Goal: Find specific page/section: Find specific page/section

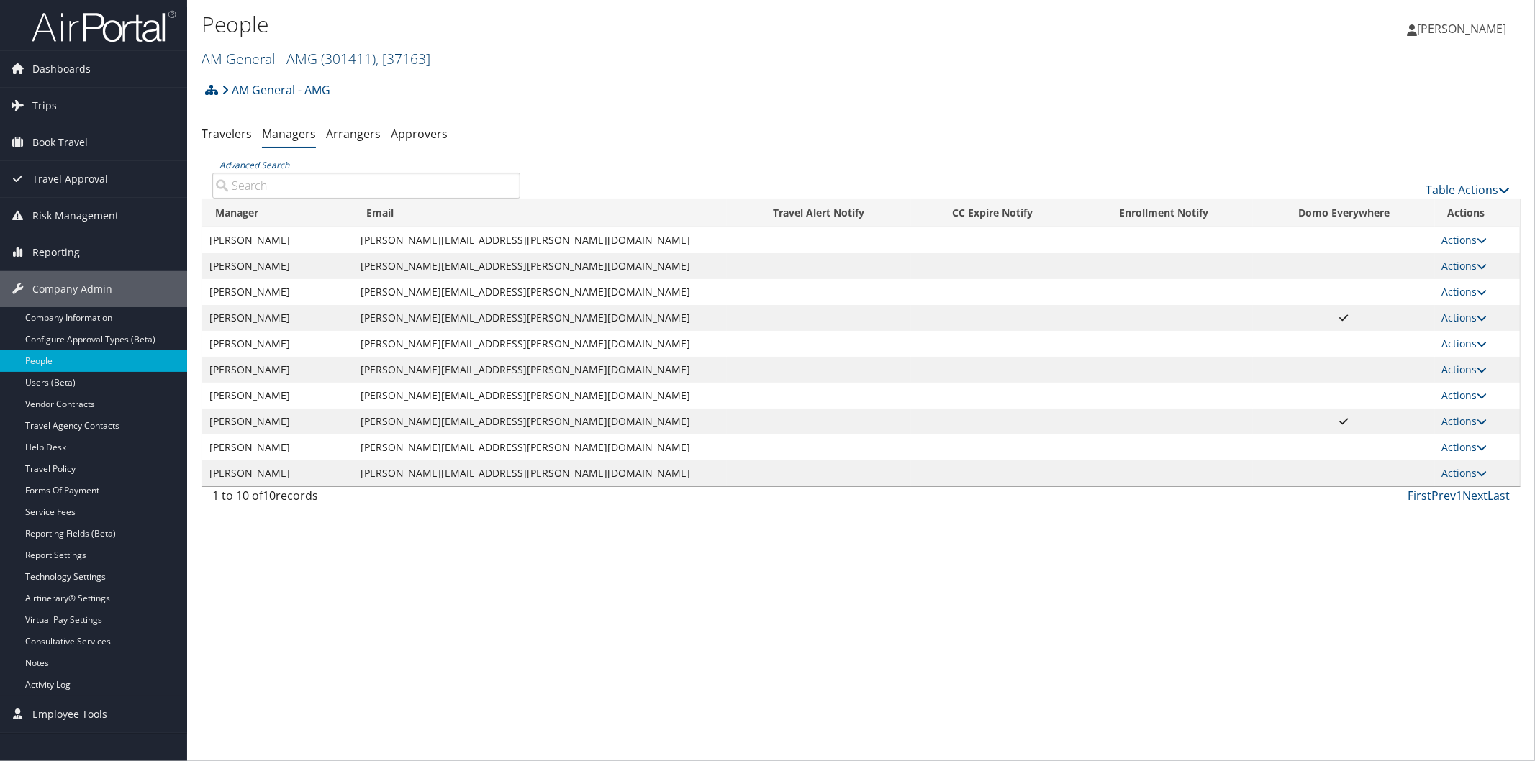
click at [212, 59] on link "AM General - AMG ( 301411 ) , [ 37163 ]" at bounding box center [316, 58] width 229 height 19
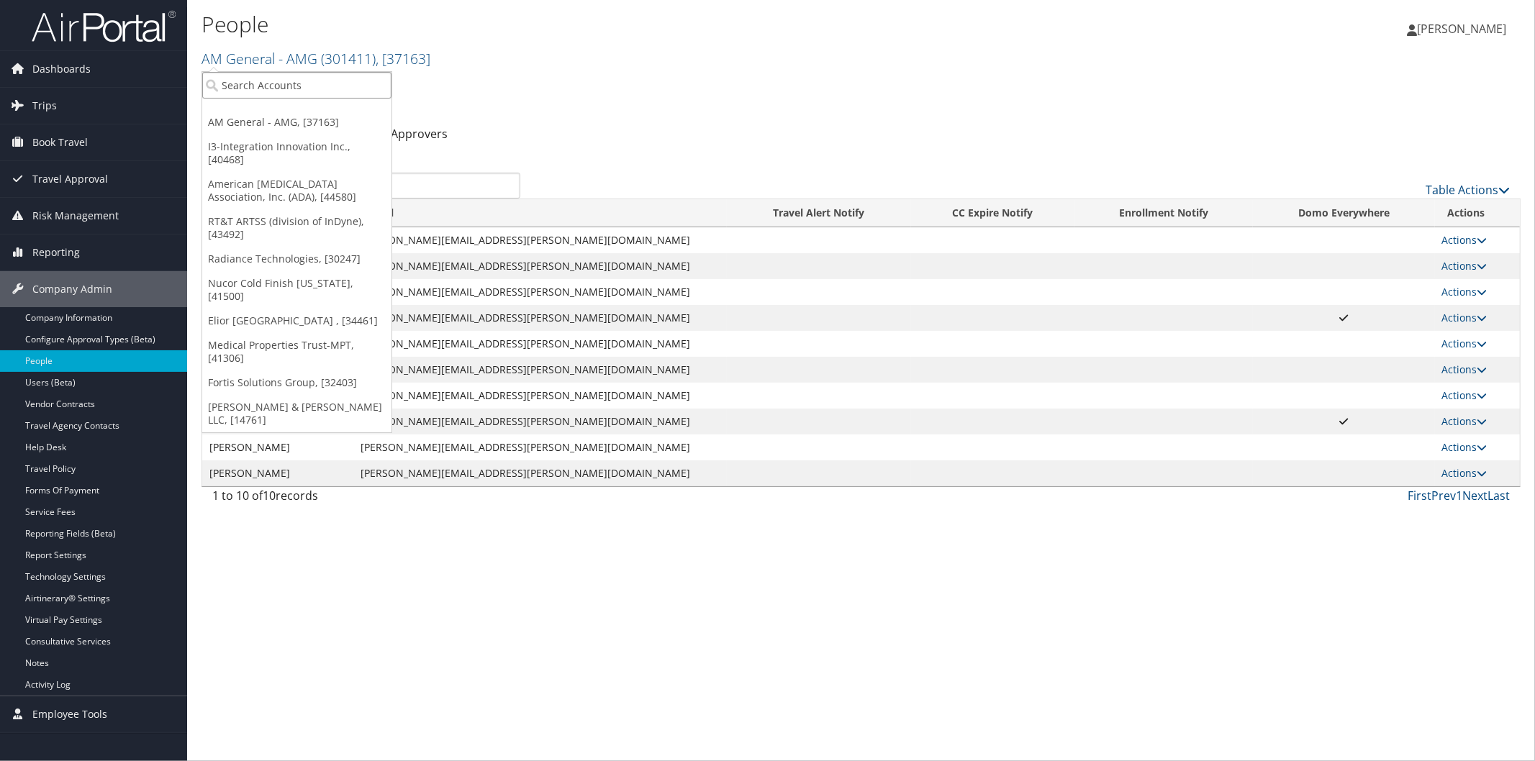
click at [286, 83] on input "search" at bounding box center [296, 85] width 189 height 27
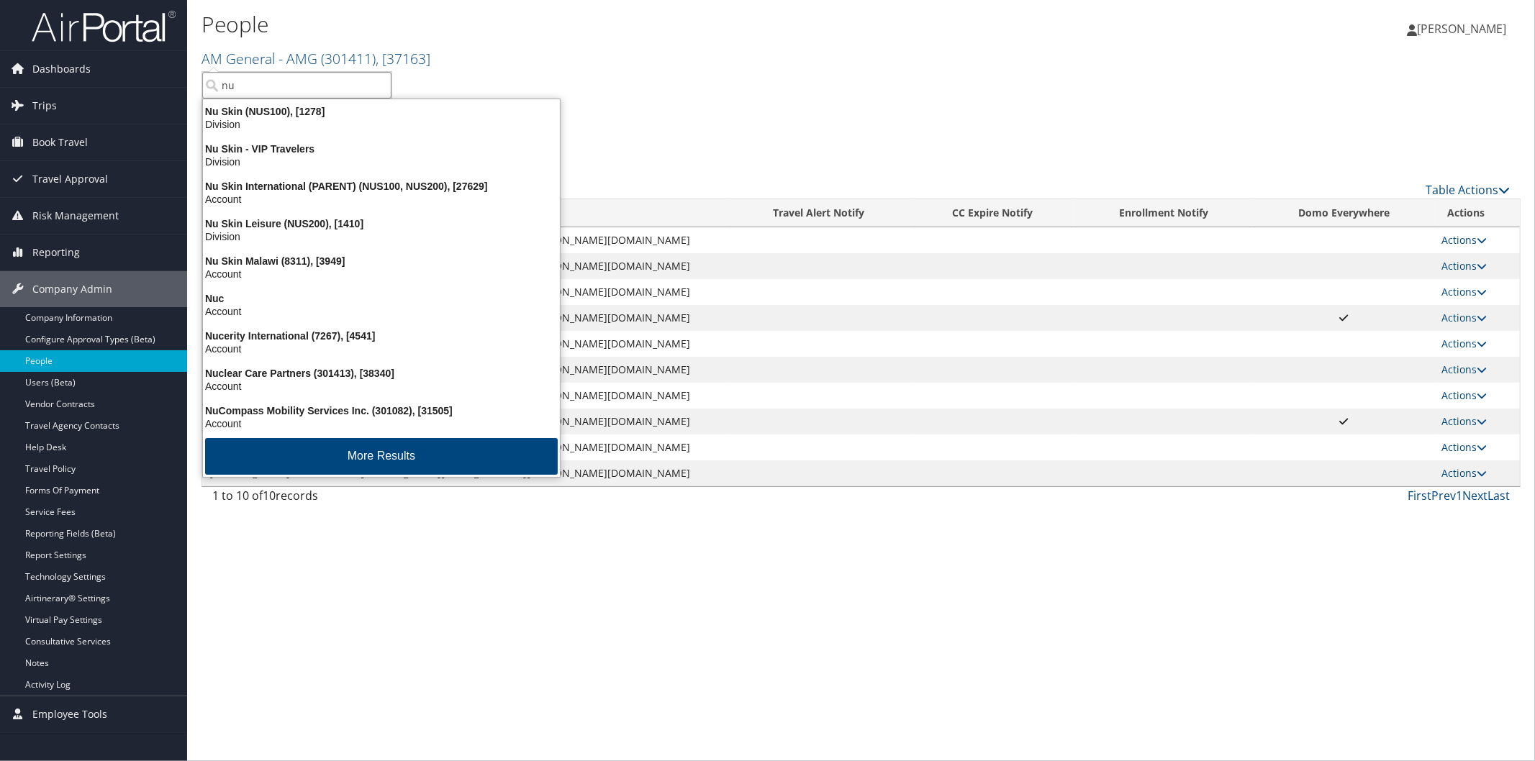
type input "n"
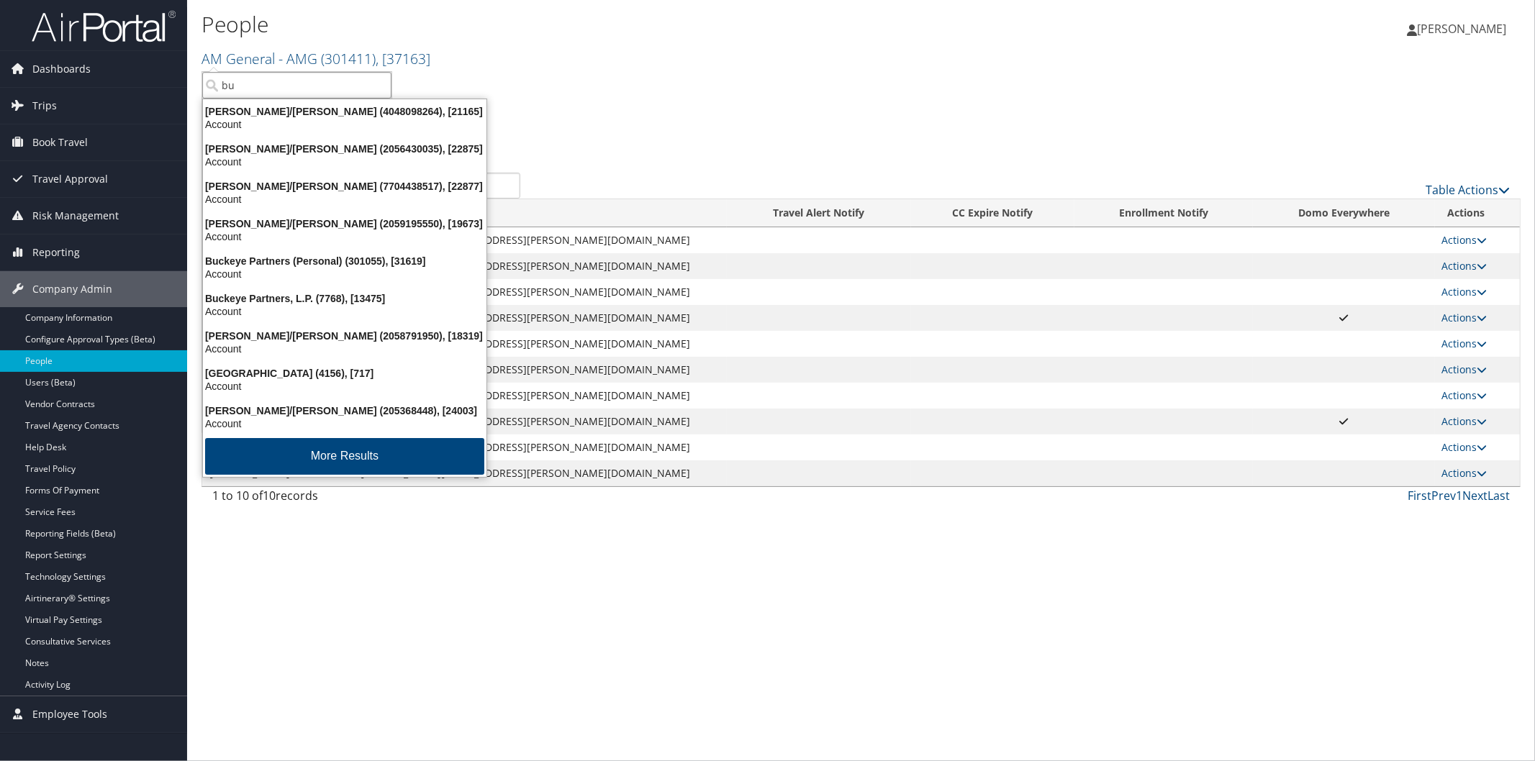
type input "b"
type input "c"
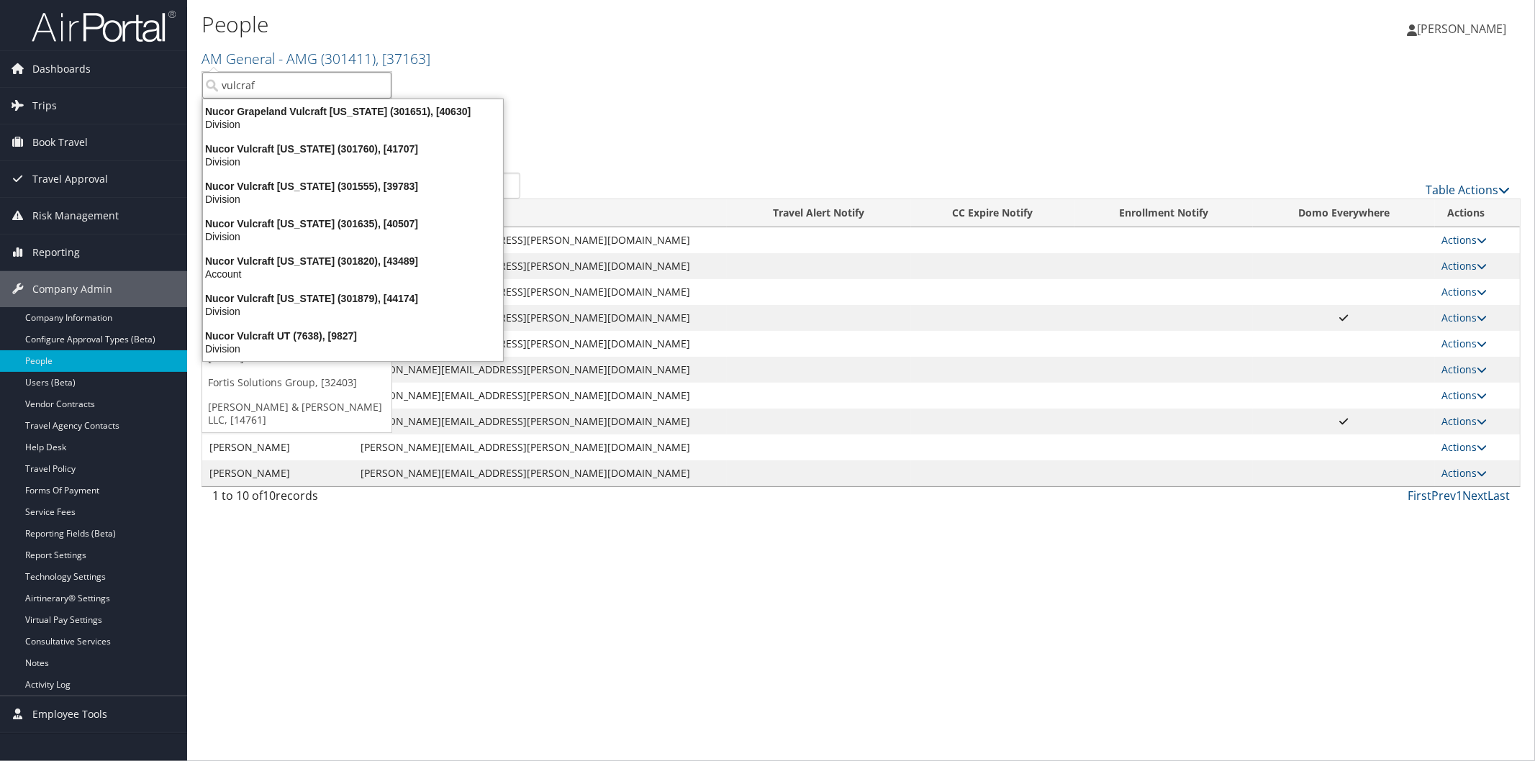
type input "vulcraft"
click at [315, 109] on div "Nucor Grapeland Vulcraft Texas (301651), [40630]" at bounding box center [352, 111] width 317 height 13
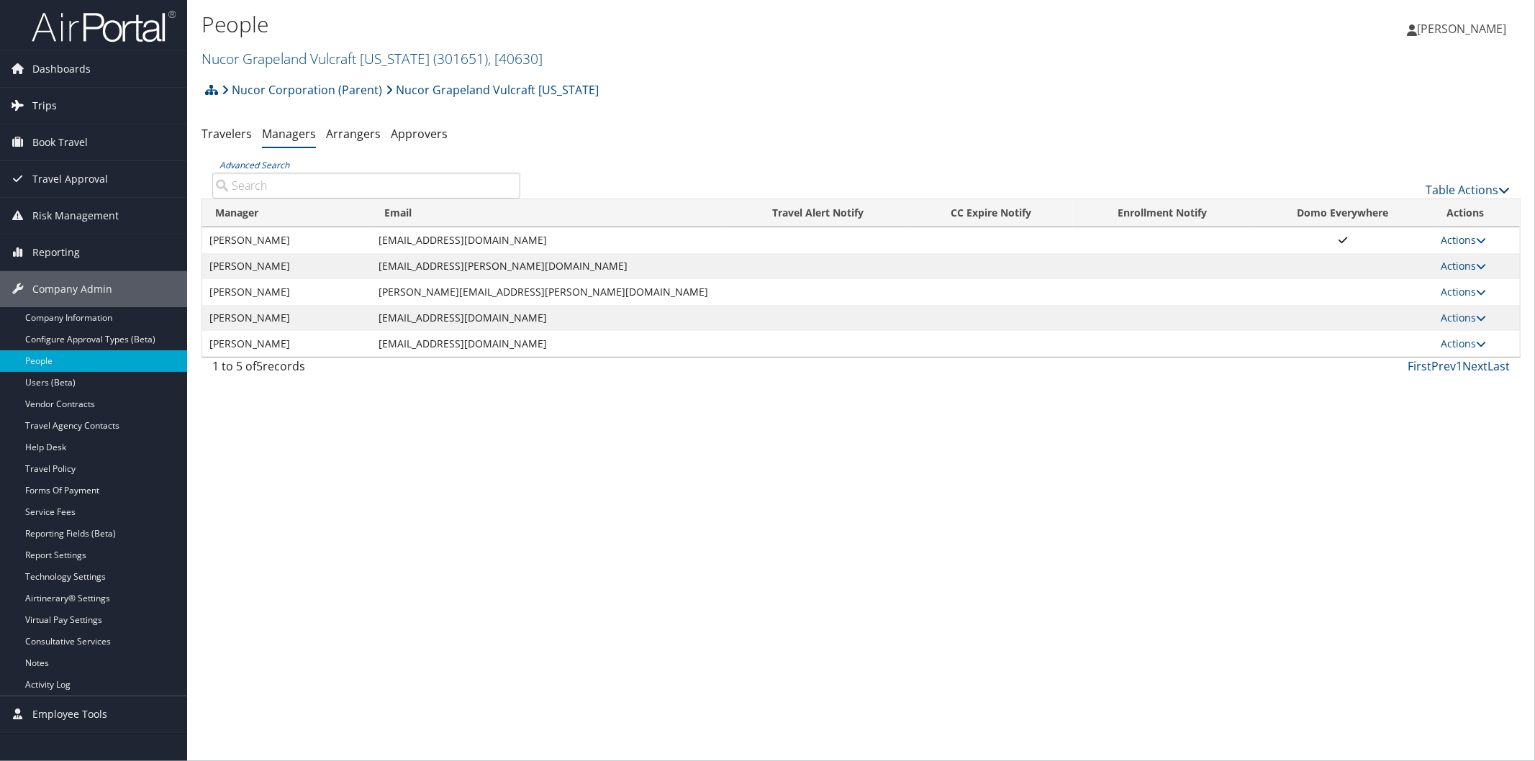
click at [48, 94] on span "Trips" at bounding box center [44, 106] width 24 height 36
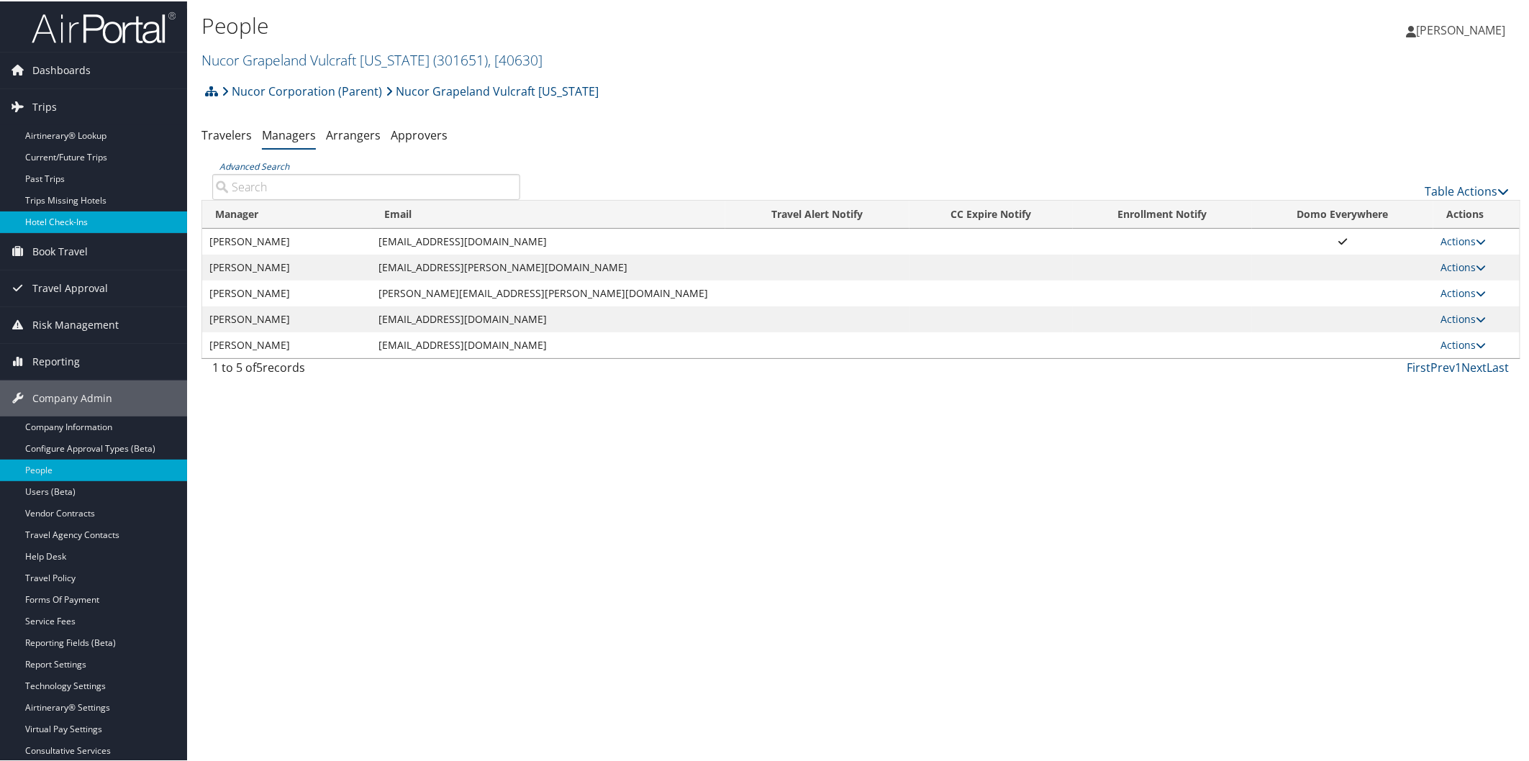
click at [84, 217] on link "Hotel Check-ins" at bounding box center [93, 221] width 187 height 22
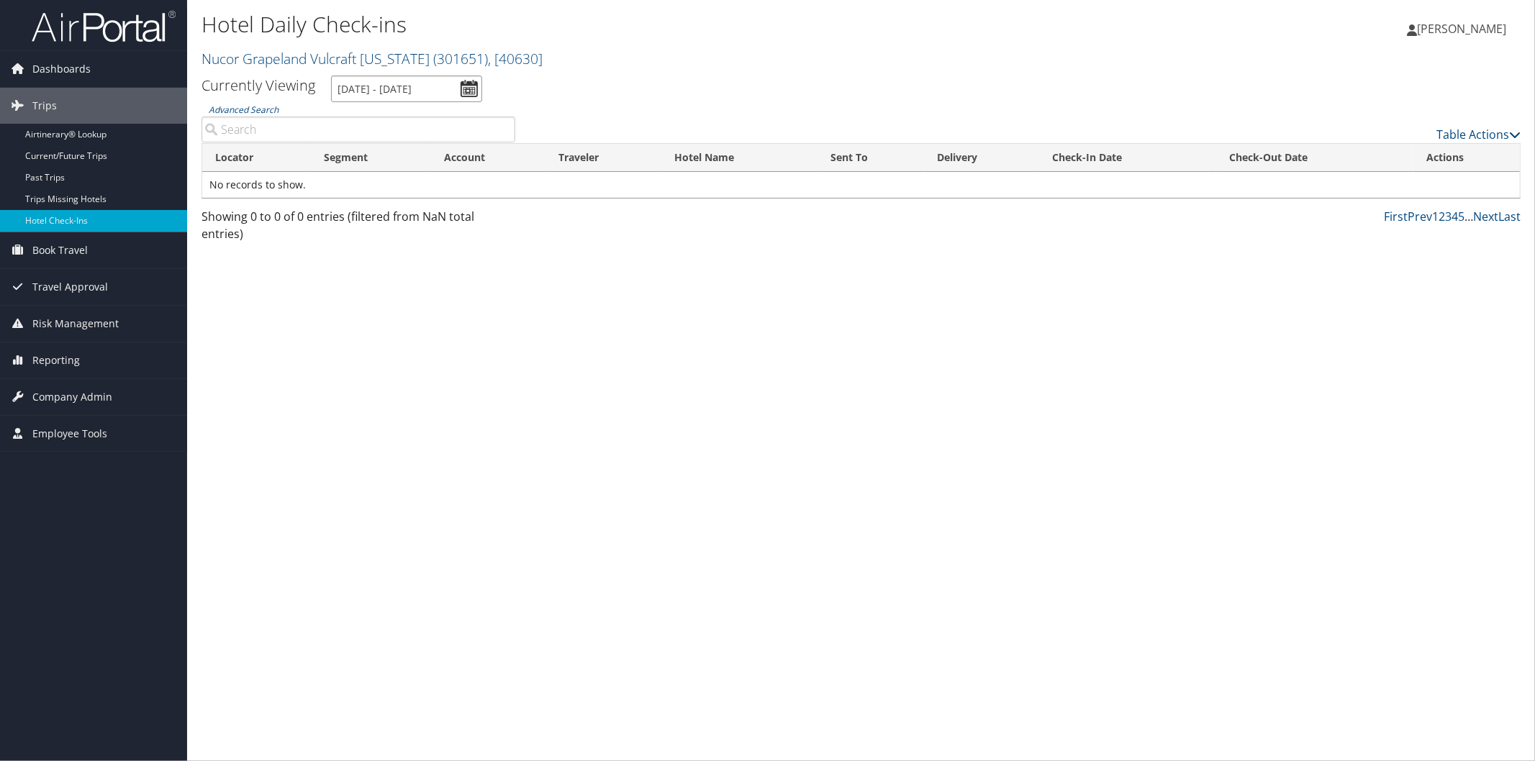
click at [408, 91] on input "10/9/2025 - 10/9/2025" at bounding box center [406, 89] width 151 height 27
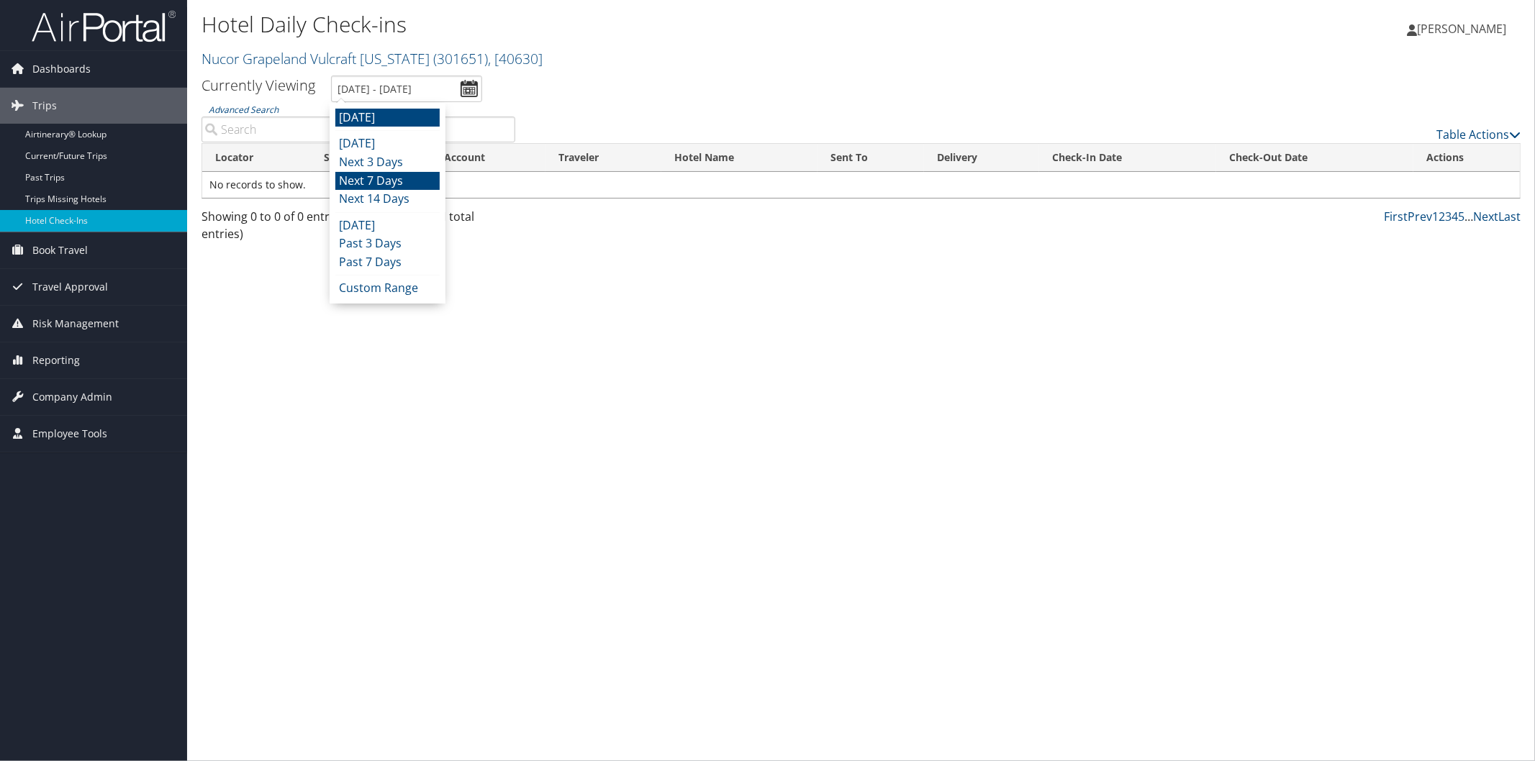
click at [397, 178] on li "Next 7 Days" at bounding box center [387, 181] width 104 height 19
type input "10/8/2025 - 10/15/2025"
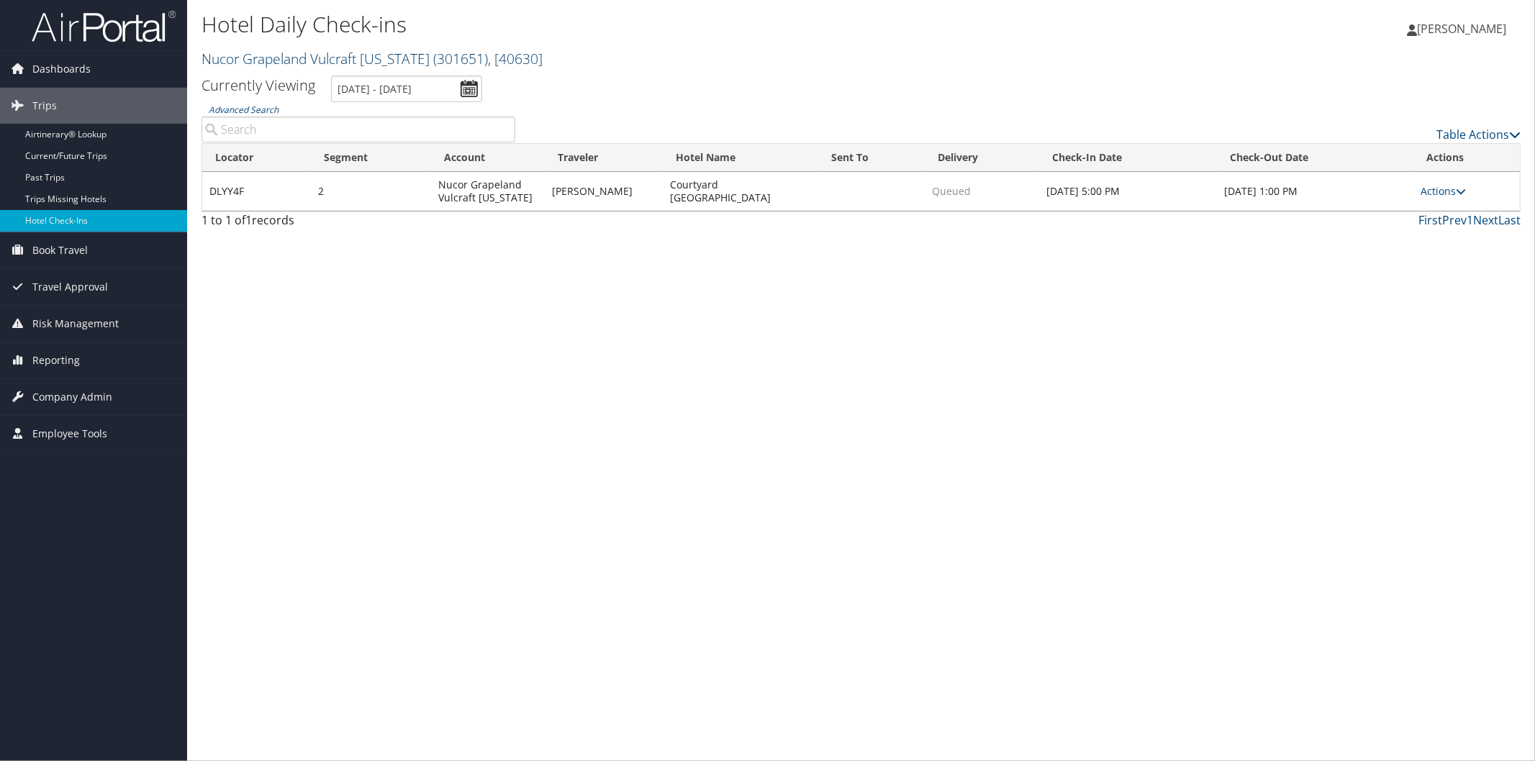
click at [250, 60] on link "Nucor Grapeland Vulcraft Texas ( 301651 ) , [ 40630 ]" at bounding box center [372, 58] width 341 height 19
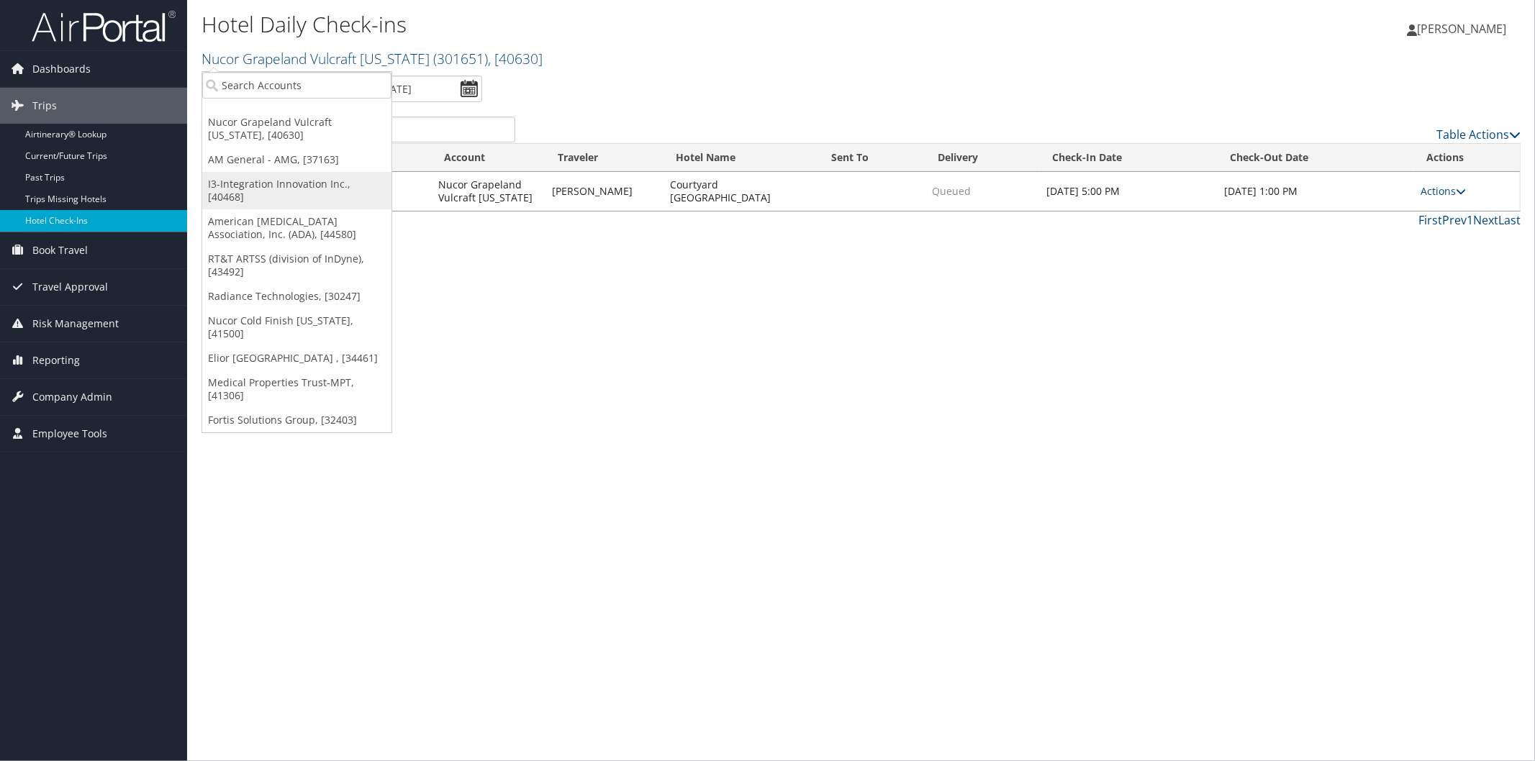
click at [245, 184] on link "I3-Integration Innovation Inc., [40468]" at bounding box center [296, 190] width 189 height 37
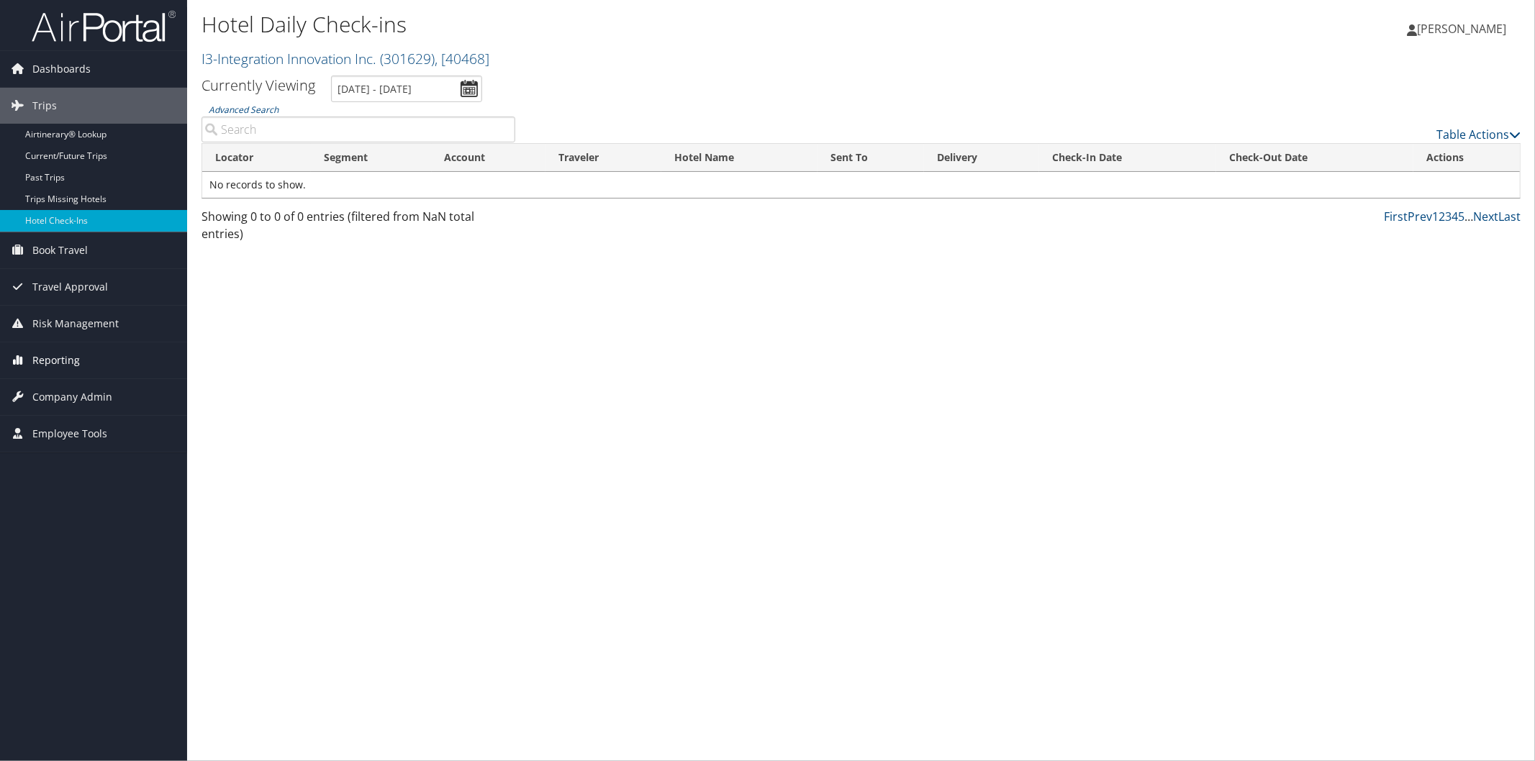
click at [80, 353] on link "Reporting" at bounding box center [93, 361] width 187 height 36
click at [60, 384] on link "Unused Tickets" at bounding box center [93, 390] width 187 height 22
